Goal: Task Accomplishment & Management: Use online tool/utility

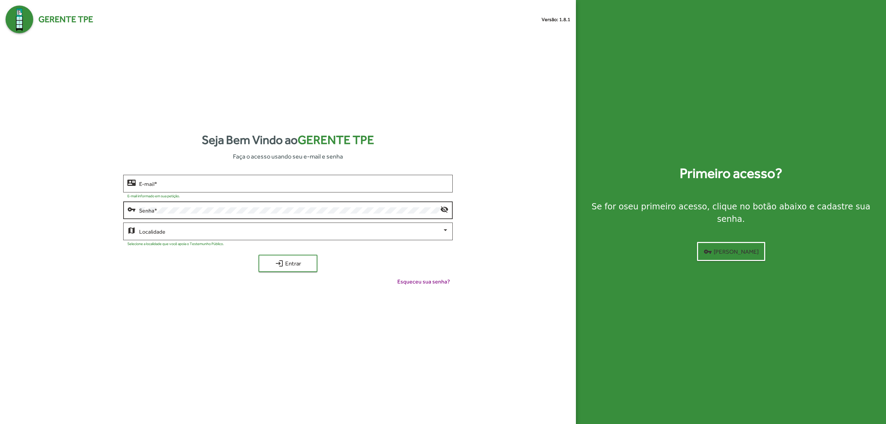
click at [332, 205] on div "Senha *" at bounding box center [289, 209] width 301 height 19
drag, startPoint x: 335, startPoint y: 194, endPoint x: 339, endPoint y: 189, distance: 6.9
click at [336, 194] on div at bounding box center [314, 194] width 269 height 7
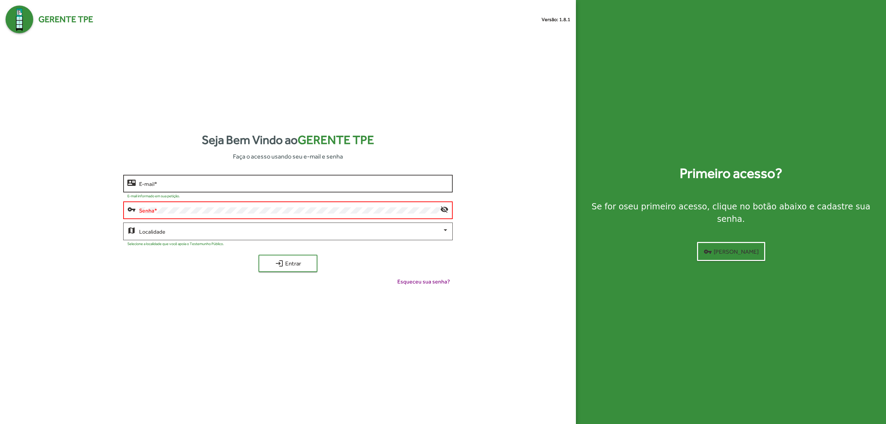
click at [339, 184] on input "E-mail *" at bounding box center [293, 184] width 309 height 6
type input "*"
type input "**********"
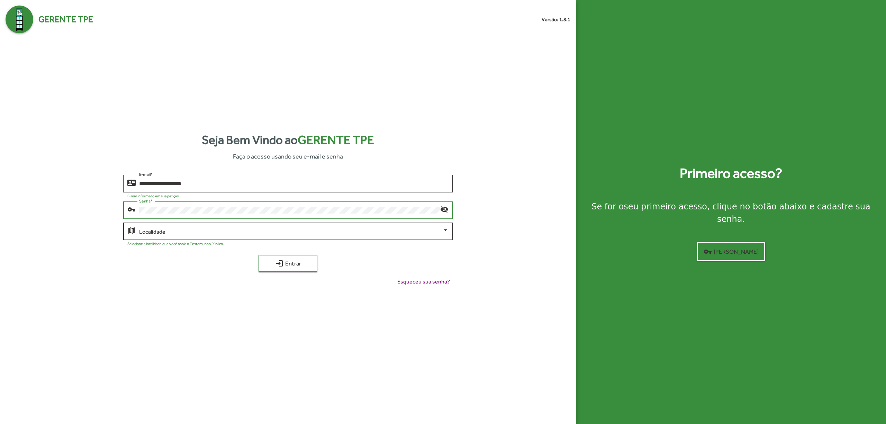
click at [210, 233] on span at bounding box center [290, 231] width 303 height 6
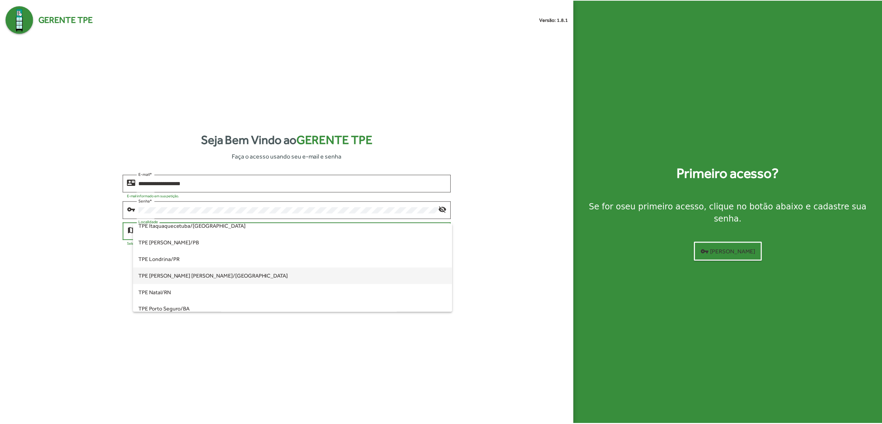
scroll to position [101, 0]
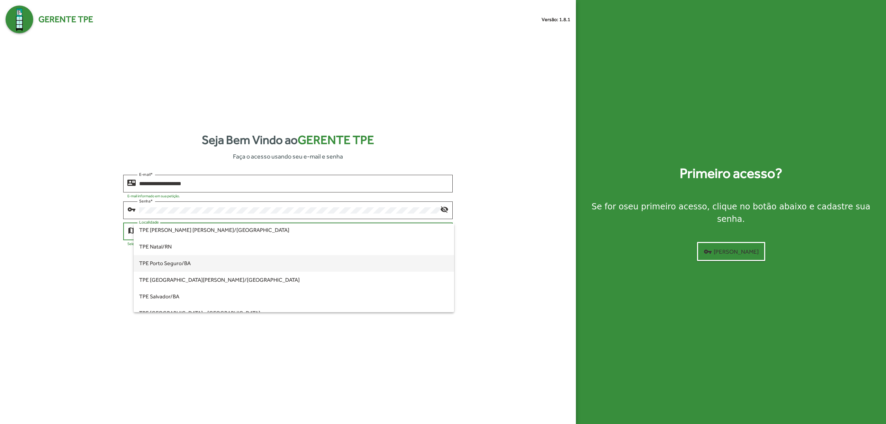
click at [222, 263] on span "TPE Porto Seguro/BA" at bounding box center [293, 263] width 309 height 17
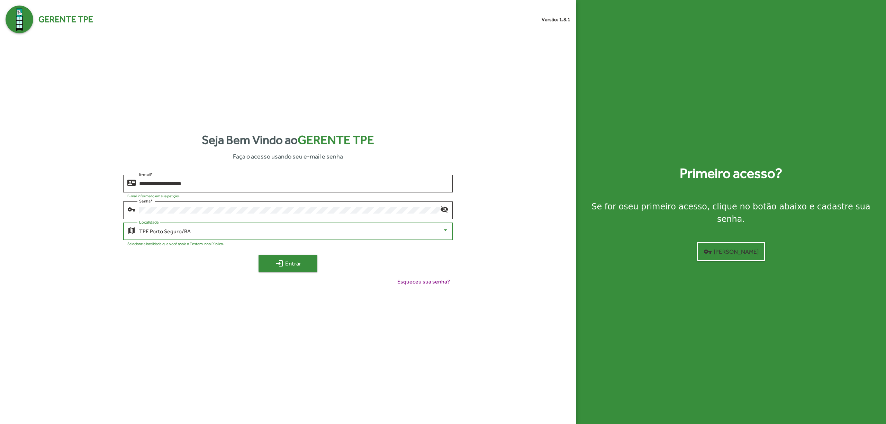
click at [285, 257] on span "login Entrar" at bounding box center [288, 263] width 46 height 12
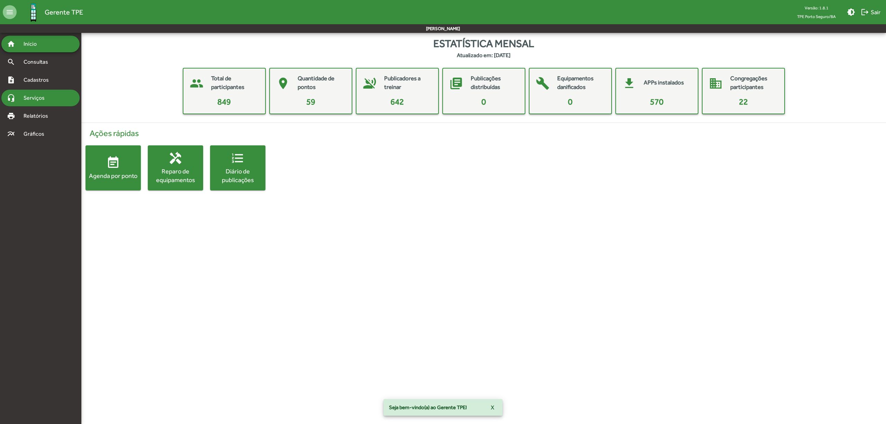
click at [46, 94] on span "Serviços" at bounding box center [36, 98] width 35 height 8
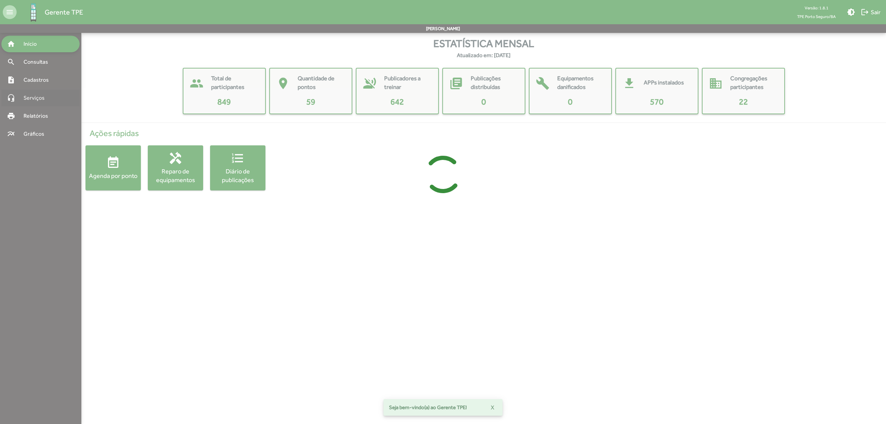
click at [45, 78] on div at bounding box center [443, 212] width 886 height 424
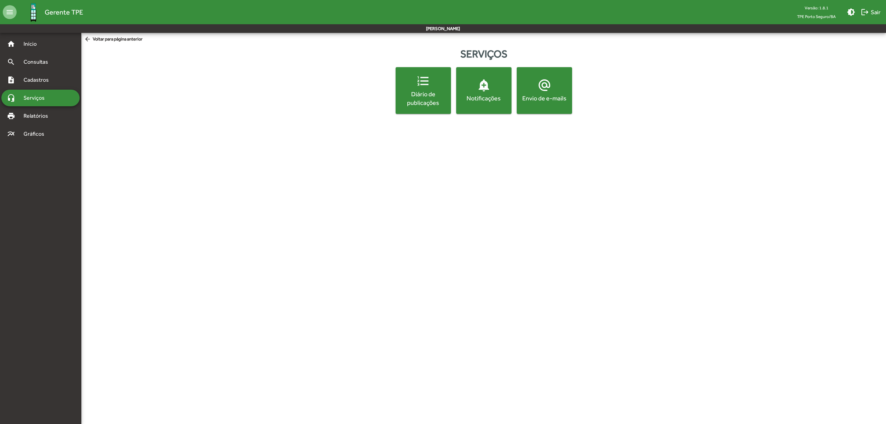
click at [107, 122] on html "menu Gerente TPE Versão: 1.8.1 TPE Porto Seguro/BA brightness_medium logout Sai…" at bounding box center [443, 61] width 886 height 122
click at [30, 84] on span "Cadastros" at bounding box center [38, 80] width 38 height 8
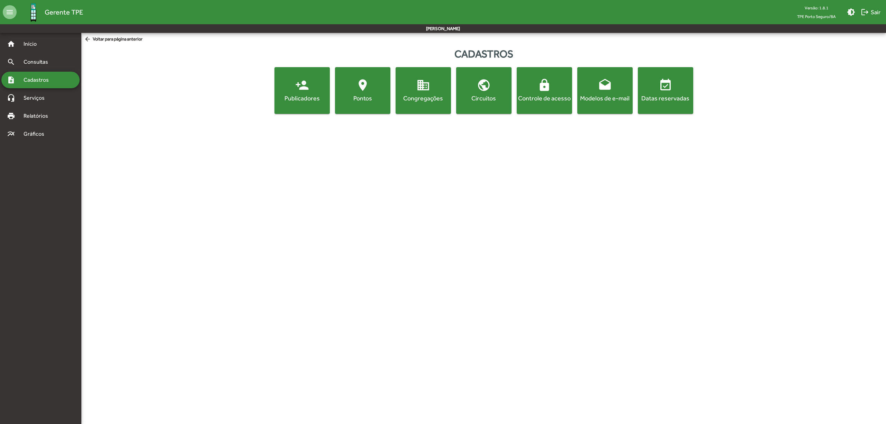
drag, startPoint x: 288, startPoint y: 181, endPoint x: 283, endPoint y: 165, distance: 16.1
click at [290, 122] on html "menu Gerente TPE Versão: 1.8.1 TPE Porto Seguro/BA brightness_medium logout Sai…" at bounding box center [443, 61] width 886 height 122
click at [298, 102] on button "person_add Publicadores" at bounding box center [301, 90] width 55 height 47
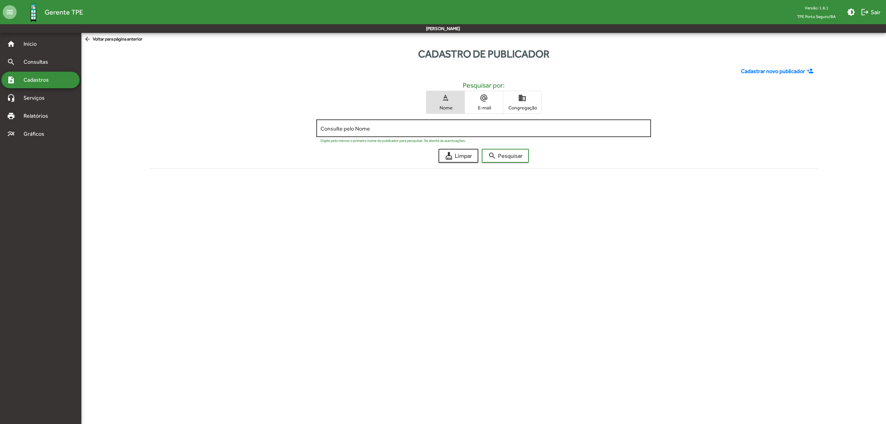
click at [572, 127] on input "Consulte pelo Nome" at bounding box center [483, 128] width 326 height 6
click at [44, 104] on div "headset_mic Serviços" at bounding box center [40, 98] width 78 height 17
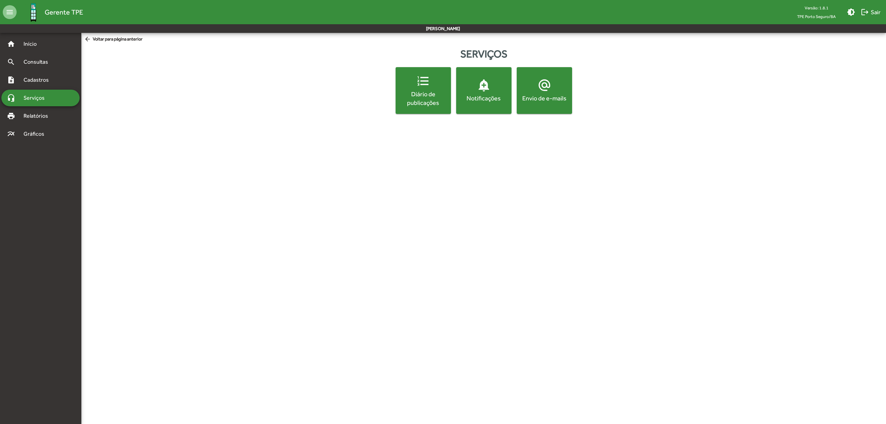
click at [197, 122] on html "menu Gerente TPE Versão: 1.8.1 TPE Porto Seguro/BA brightness_medium logout Sai…" at bounding box center [443, 61] width 886 height 122
click at [57, 76] on div "note_add Cadastros" at bounding box center [40, 80] width 78 height 17
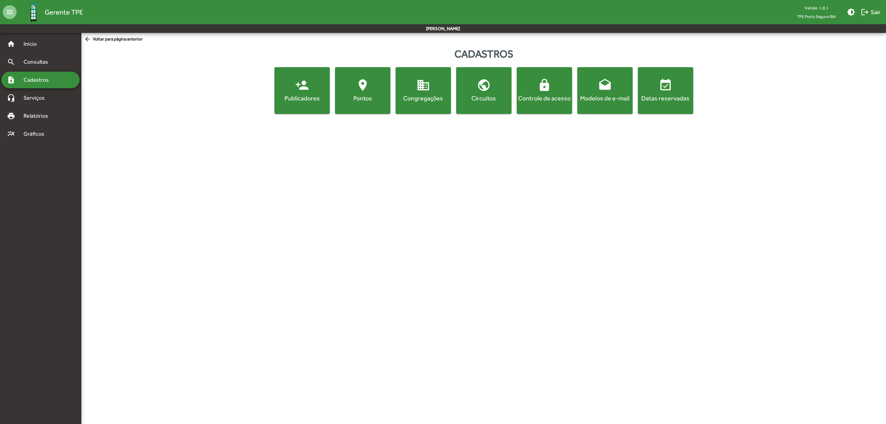
click at [298, 89] on mat-icon "person_add" at bounding box center [302, 85] width 14 height 14
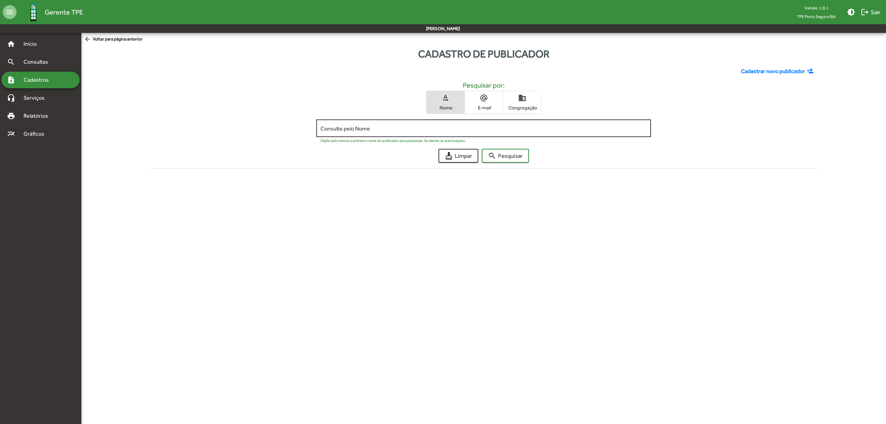
click at [409, 126] on input "Consulte pelo Nome" at bounding box center [483, 128] width 326 height 6
click at [524, 156] on button "search Pesquisar" at bounding box center [505, 156] width 47 height 14
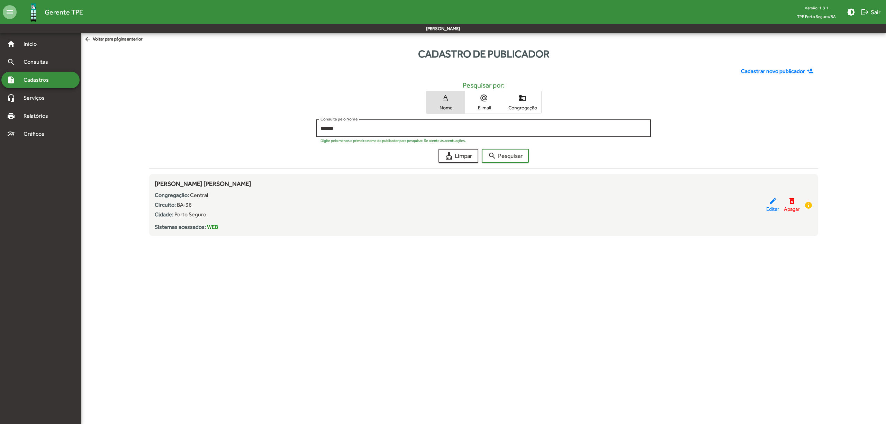
click at [451, 118] on div "****** Consulte pelo Nome" at bounding box center [483, 127] width 326 height 19
type input "*"
click at [520, 105] on span "Congregação" at bounding box center [522, 107] width 35 height 6
click at [484, 126] on input "Consulte pelo Congregação" at bounding box center [483, 128] width 326 height 6
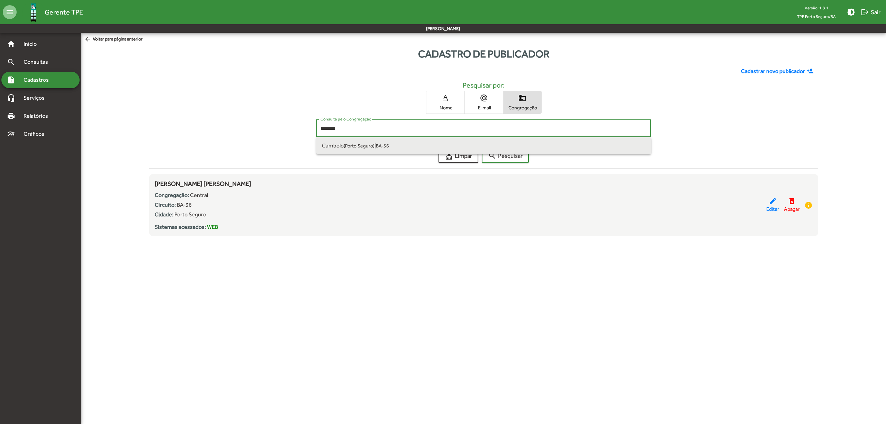
click at [479, 139] on span "Cambolo ([GEOGRAPHIC_DATA]) | BA-36" at bounding box center [484, 145] width 324 height 17
type input "**********"
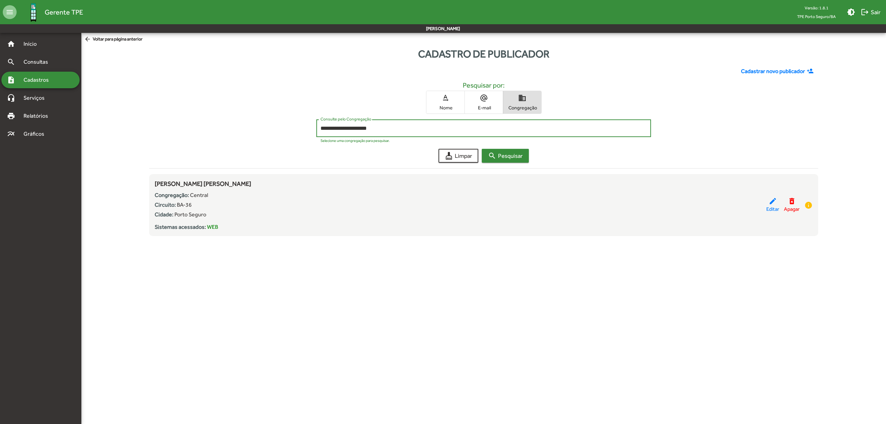
click at [491, 158] on mat-icon "search" at bounding box center [492, 156] width 8 height 8
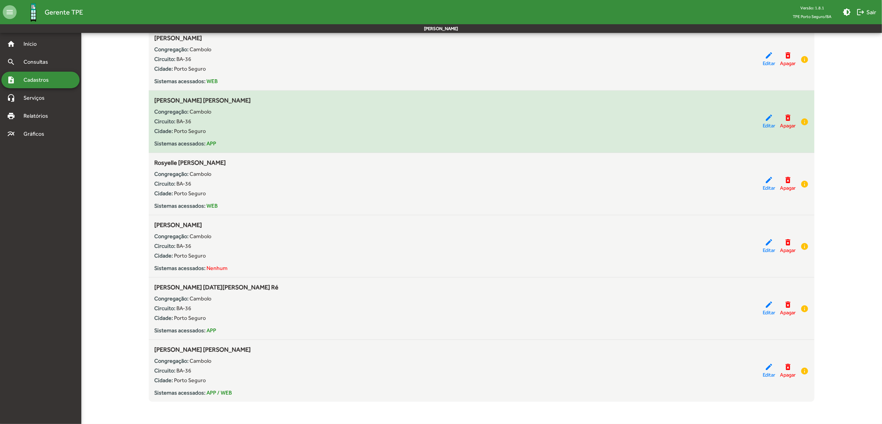
scroll to position [2661, 0]
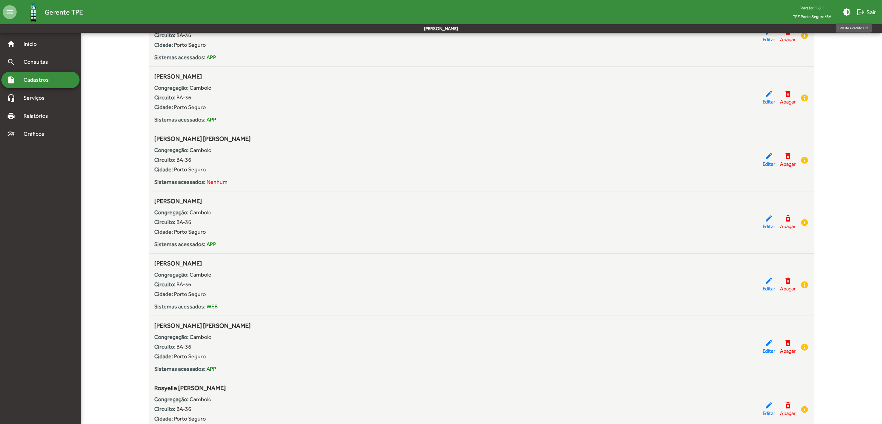
click at [864, 8] on mat-icon "logout" at bounding box center [861, 12] width 8 height 8
